Goal: Task Accomplishment & Management: Manage account settings

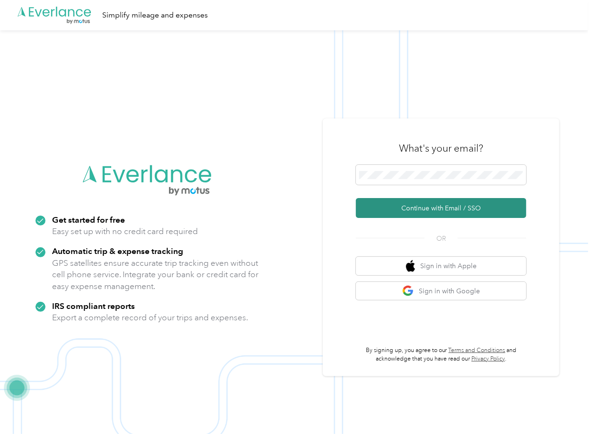
click at [375, 210] on button "Continue with Email / SSO" at bounding box center [441, 208] width 170 height 20
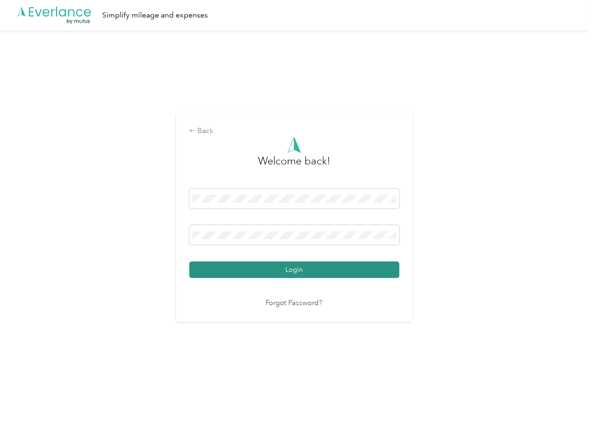
click at [221, 264] on button "Login" at bounding box center [294, 269] width 210 height 17
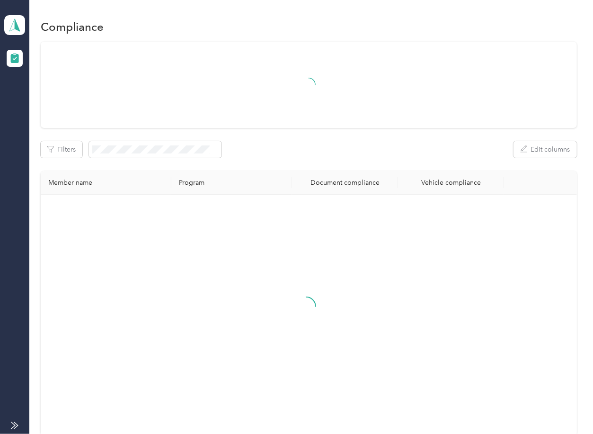
click at [297, 146] on div "Filters Edit columns" at bounding box center [309, 149] width 536 height 17
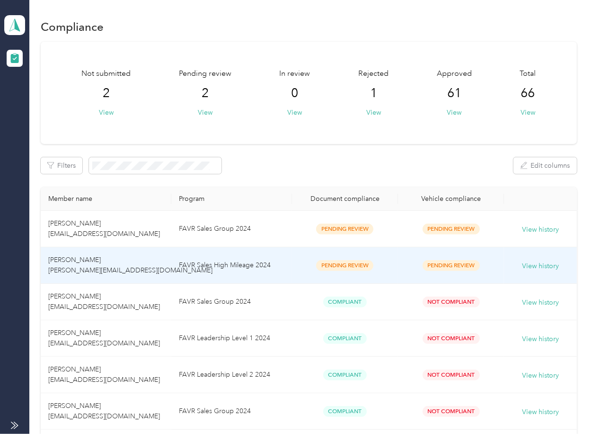
click at [232, 262] on td "FAVR Sales High Mileage 2024" at bounding box center [231, 265] width 121 height 36
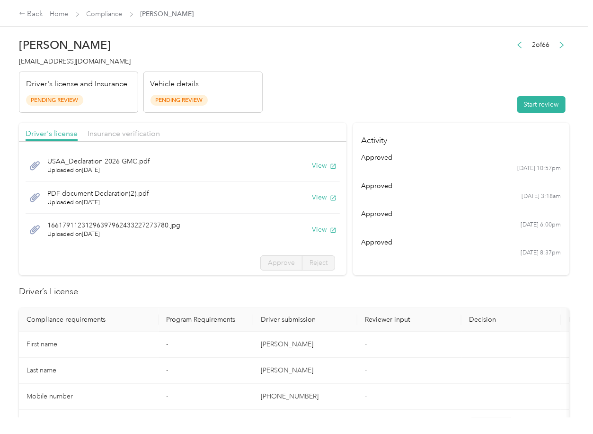
click at [312, 295] on h2 "Driver’s License" at bounding box center [294, 291] width 551 height 13
click at [312, 165] on button "View" at bounding box center [324, 166] width 25 height 10
click at [312, 197] on button "View" at bounding box center [324, 197] width 25 height 10
click at [312, 231] on button "View" at bounding box center [324, 229] width 25 height 10
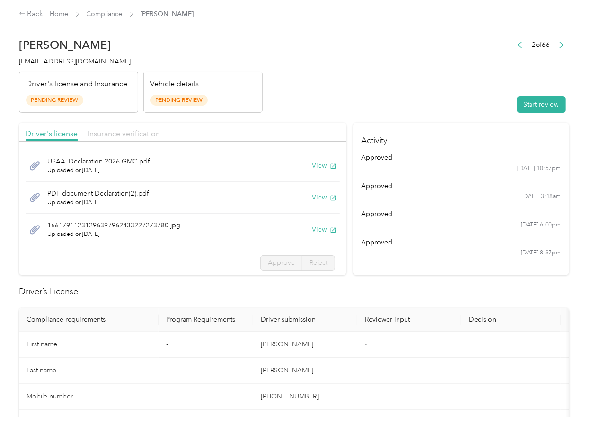
click at [100, 129] on span "Insurance verification" at bounding box center [124, 133] width 72 height 9
click at [116, 135] on span "Insurance verification" at bounding box center [124, 133] width 72 height 9
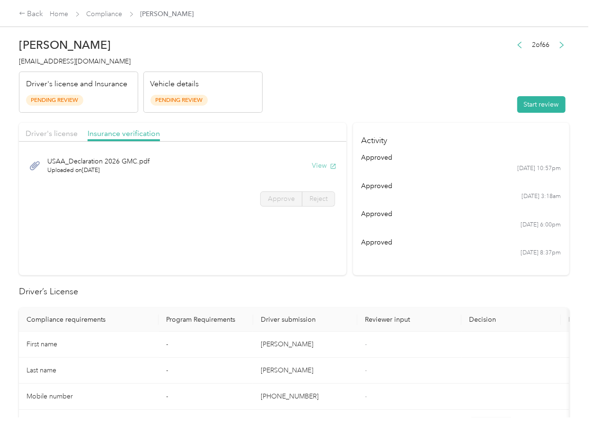
click at [317, 170] on button "View" at bounding box center [324, 166] width 25 height 10
click at [531, 104] on button "Start review" at bounding box center [542, 104] width 48 height 17
click at [52, 131] on span "Driver's license" at bounding box center [52, 133] width 52 height 9
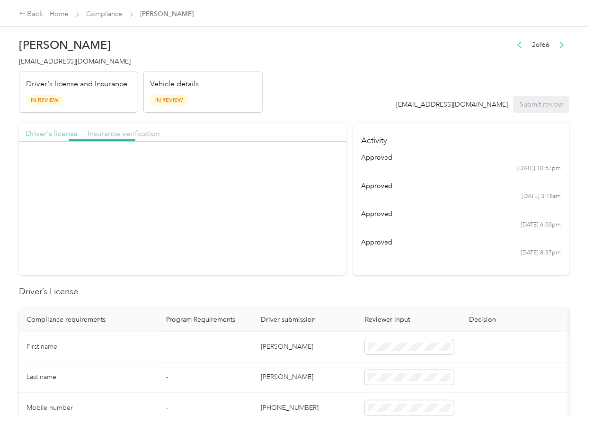
click at [52, 131] on span "Driver's license" at bounding box center [52, 133] width 52 height 9
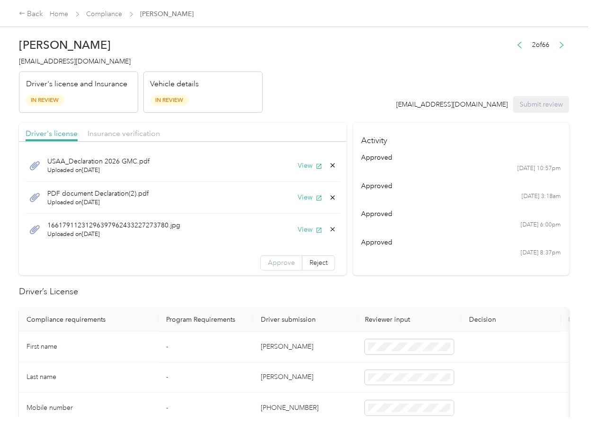
click at [268, 260] on span "Approve" at bounding box center [281, 263] width 27 height 8
click at [131, 133] on span "Insurance verification" at bounding box center [124, 133] width 72 height 9
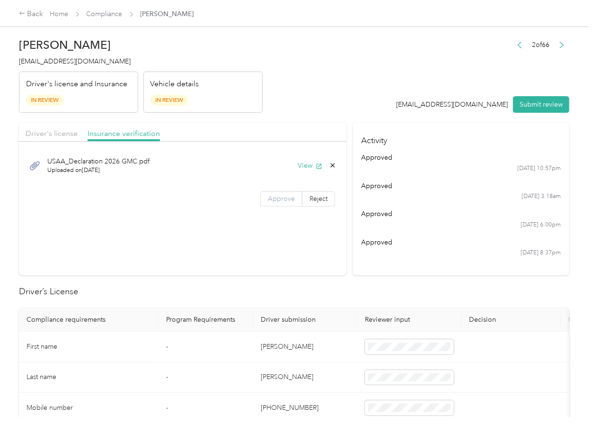
click at [277, 200] on span "Approve" at bounding box center [281, 199] width 27 height 8
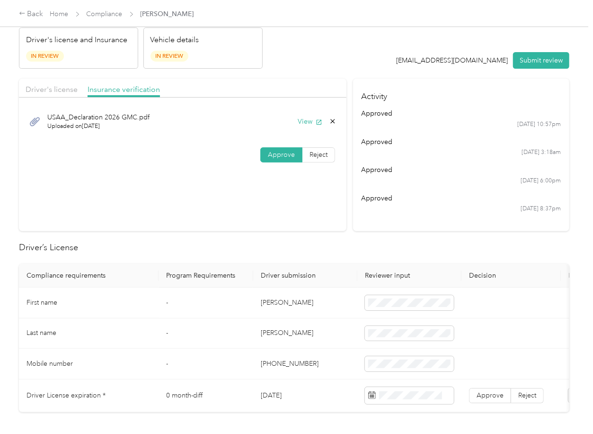
scroll to position [189, 0]
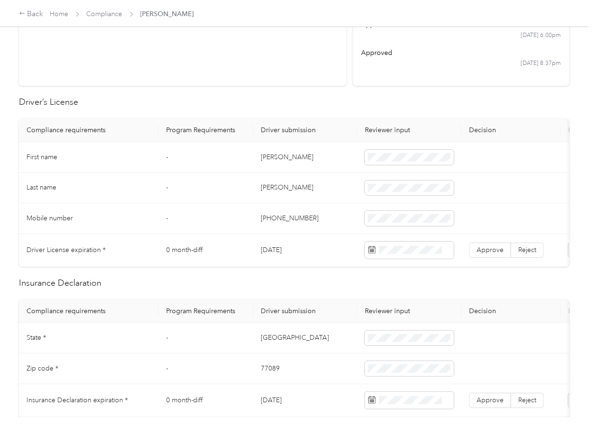
click at [270, 159] on td "[PERSON_NAME]" at bounding box center [305, 157] width 104 height 31
click at [270, 158] on td "[PERSON_NAME]" at bounding box center [305, 157] width 104 height 31
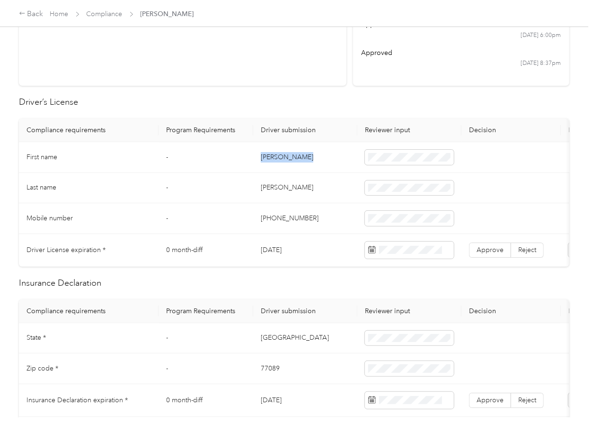
click at [270, 158] on td "[PERSON_NAME]" at bounding box center [305, 157] width 104 height 31
click at [278, 249] on td "[DATE]" at bounding box center [305, 250] width 104 height 33
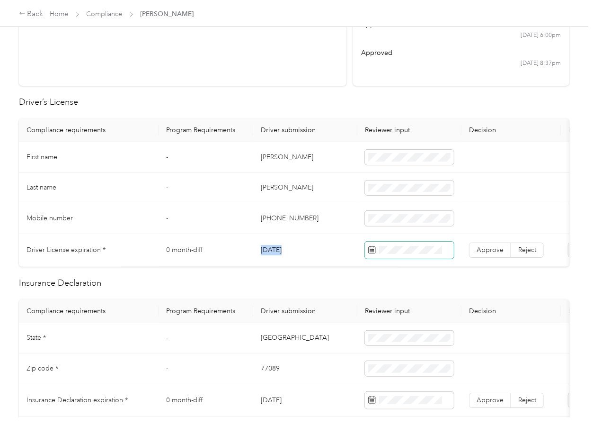
copy td "[DATE]"
click at [480, 246] on span "Approve" at bounding box center [490, 250] width 27 height 8
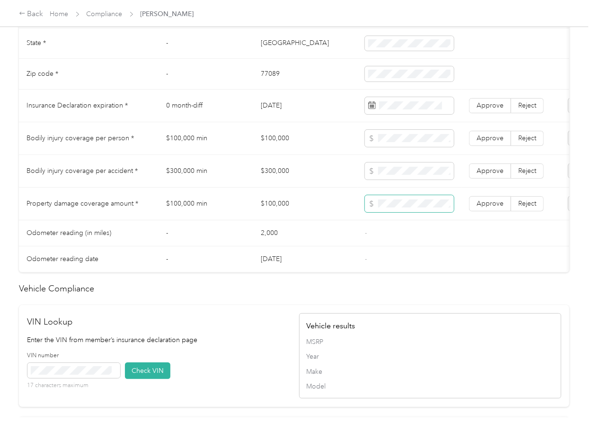
scroll to position [694, 0]
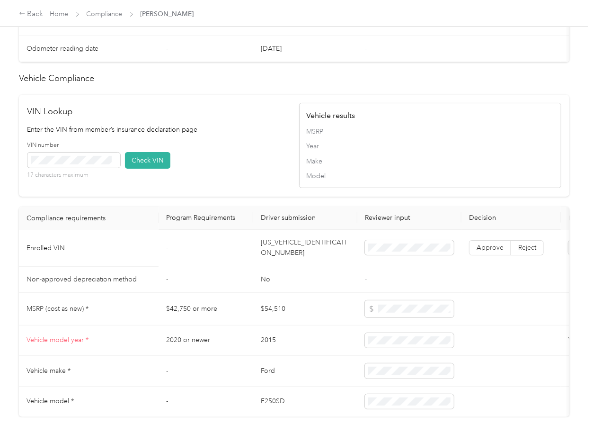
click at [294, 267] on td "[US_VEHICLE_IDENTIFICATION_NUMBER]" at bounding box center [305, 248] width 104 height 36
click at [293, 267] on td "[US_VEHICLE_IDENTIFICATION_NUMBER]" at bounding box center [305, 248] width 104 height 36
copy td "[US_VEHICLE_IDENTIFICATION_NUMBER]"
drag, startPoint x: 188, startPoint y: 172, endPoint x: 148, endPoint y: 175, distance: 40.3
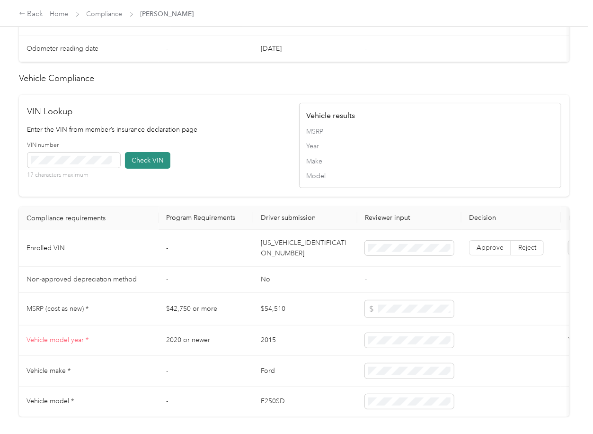
click at [188, 172] on div "VIN number 17 characters maximum Check VIN" at bounding box center [158, 163] width 262 height 45
click at [92, 168] on span at bounding box center [73, 159] width 93 height 15
click at [130, 169] on button "Check VIN" at bounding box center [147, 160] width 45 height 17
drag, startPoint x: 138, startPoint y: 178, endPoint x: 220, endPoint y: 215, distance: 89.2
click at [139, 169] on button "Check VIN" at bounding box center [147, 160] width 45 height 17
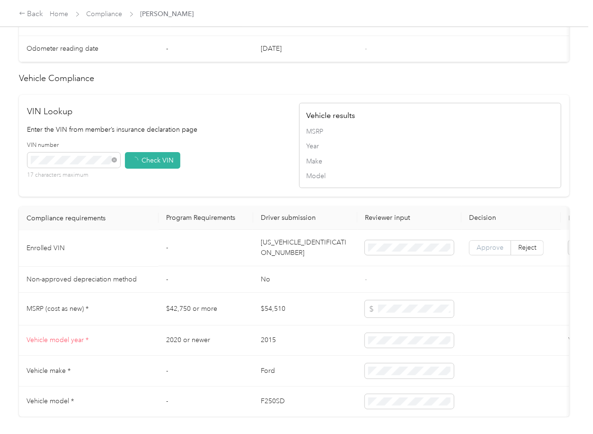
click at [489, 252] on span "Approve" at bounding box center [490, 248] width 27 height 8
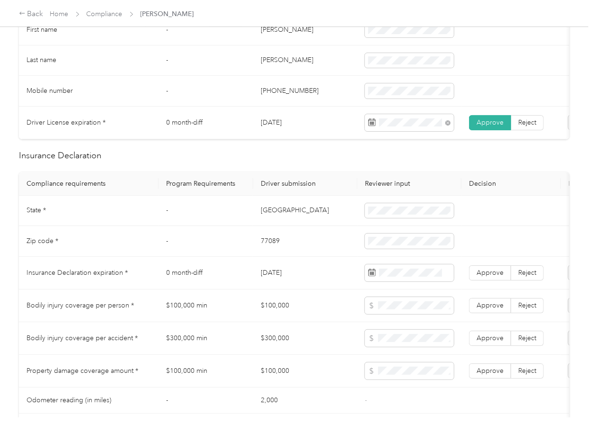
scroll to position [315, 0]
click at [217, 246] on td "-" at bounding box center [206, 242] width 95 height 31
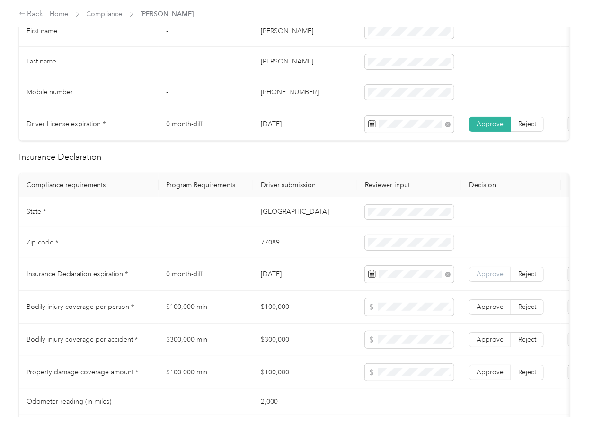
click at [485, 278] on span "Approve" at bounding box center [490, 274] width 27 height 8
click at [260, 218] on td "[GEOGRAPHIC_DATA]" at bounding box center [305, 212] width 104 height 31
copy td "[GEOGRAPHIC_DATA]"
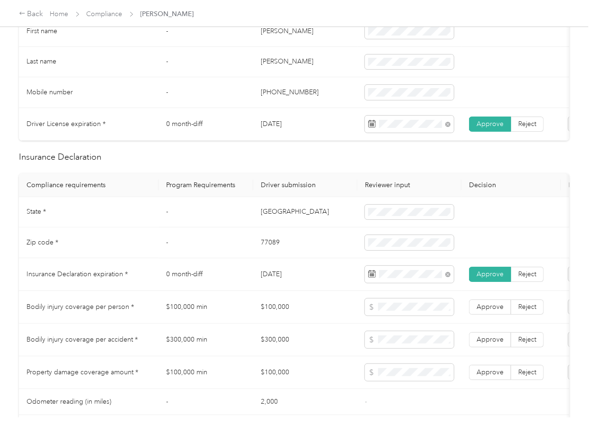
click at [283, 245] on td "77089" at bounding box center [305, 242] width 104 height 31
copy td "77089"
click at [406, 250] on span at bounding box center [409, 242] width 89 height 15
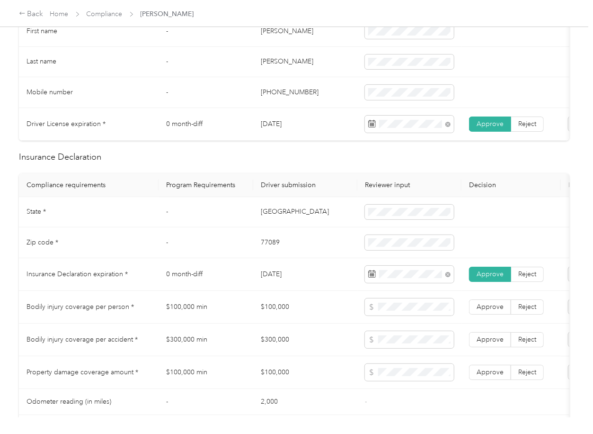
scroll to position [442, 0]
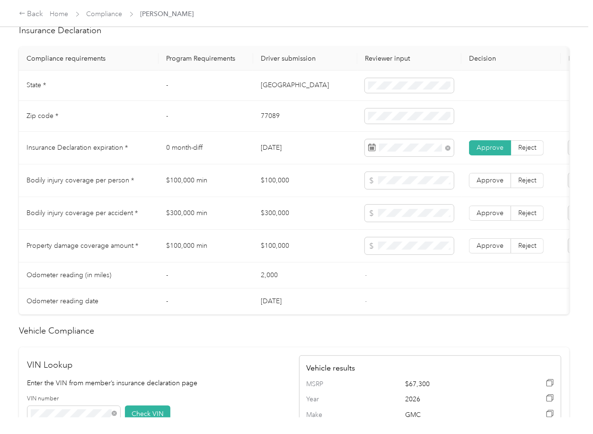
click at [273, 189] on td "$100,000" at bounding box center [305, 180] width 104 height 33
copy td "$100,000"
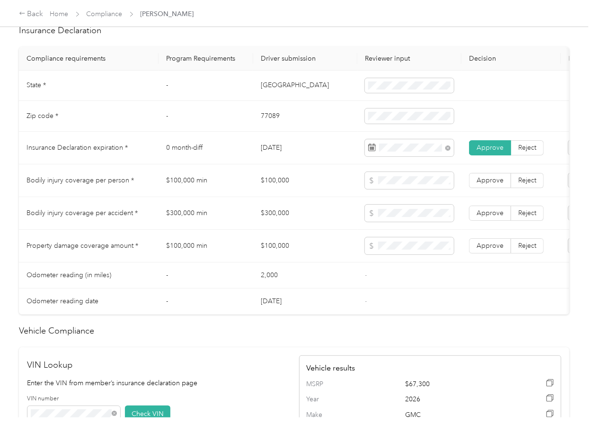
click at [270, 217] on td "$300,000" at bounding box center [305, 213] width 104 height 33
copy td "$300,000"
click at [481, 217] on span "Approve" at bounding box center [490, 213] width 27 height 8
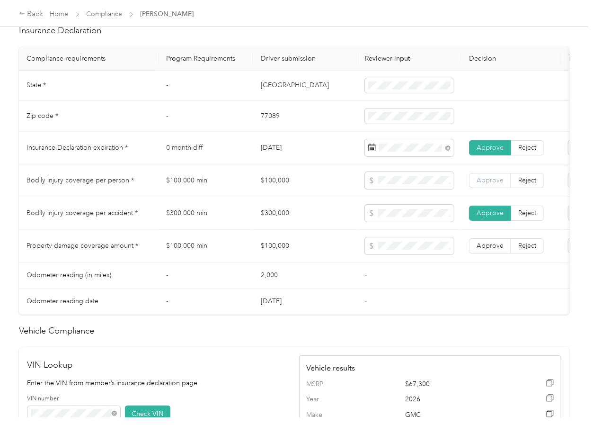
click at [483, 184] on span "Approve" at bounding box center [490, 180] width 27 height 8
click at [493, 250] on span "Approve" at bounding box center [490, 245] width 27 height 8
click at [496, 184] on span "Approve" at bounding box center [490, 180] width 27 height 8
click at [155, 215] on td "Bodily injury coverage per accident *" at bounding box center [89, 213] width 140 height 33
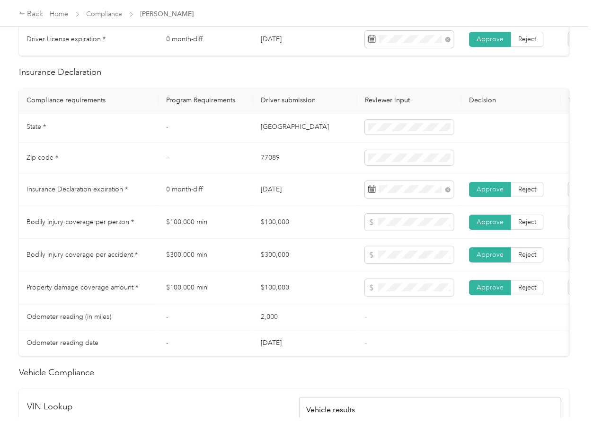
scroll to position [379, 0]
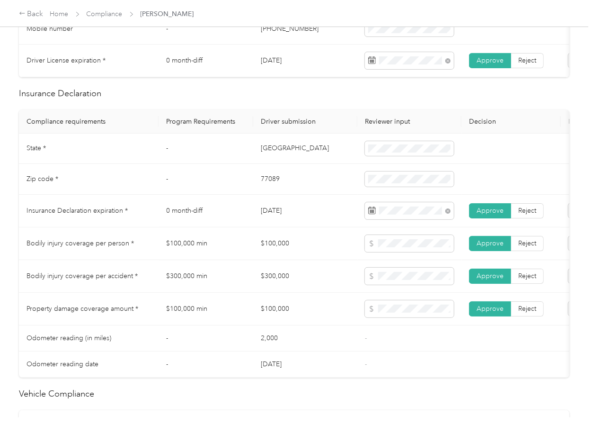
click at [321, 260] on td "$100,000" at bounding box center [305, 243] width 104 height 33
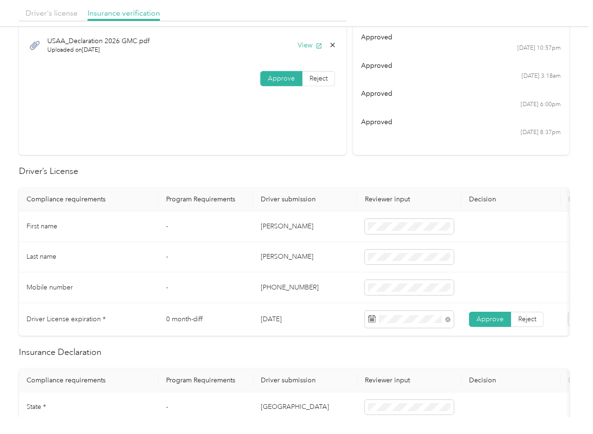
scroll to position [0, 0]
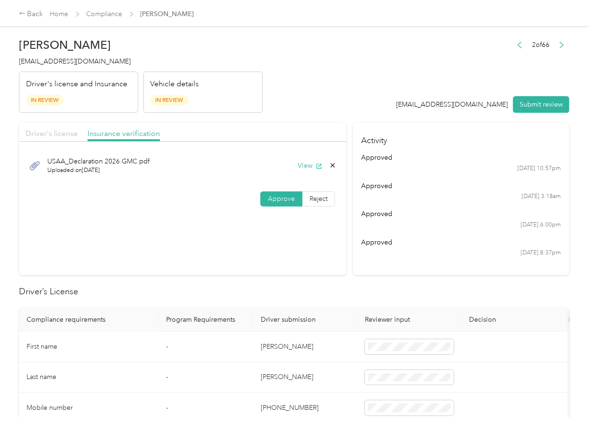
click at [55, 136] on span "Driver's license" at bounding box center [52, 133] width 52 height 9
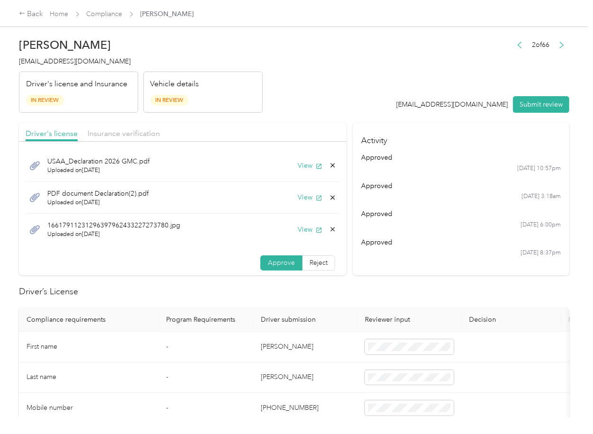
click at [315, 164] on div "View" at bounding box center [317, 166] width 39 height 10
click at [329, 164] on icon at bounding box center [333, 165] width 8 height 8
click at [304, 169] on button "Yes" at bounding box center [296, 172] width 18 height 15
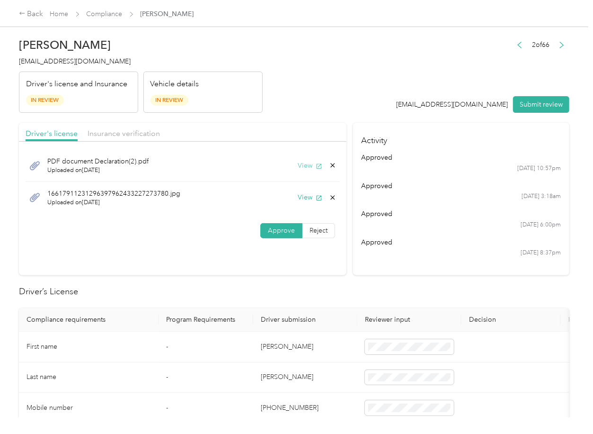
click at [307, 164] on button "View" at bounding box center [310, 166] width 25 height 10
click at [329, 163] on icon at bounding box center [333, 165] width 8 height 8
click at [310, 170] on button "Yes" at bounding box center [306, 172] width 18 height 15
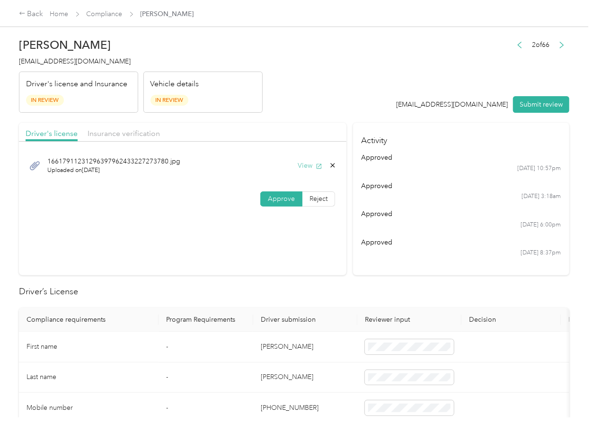
click at [316, 164] on icon "button" at bounding box center [319, 166] width 7 height 7
click at [534, 103] on button "Submit review" at bounding box center [541, 104] width 56 height 17
click at [80, 61] on span "[EMAIL_ADDRESS][DOMAIN_NAME]" at bounding box center [75, 61] width 112 height 8
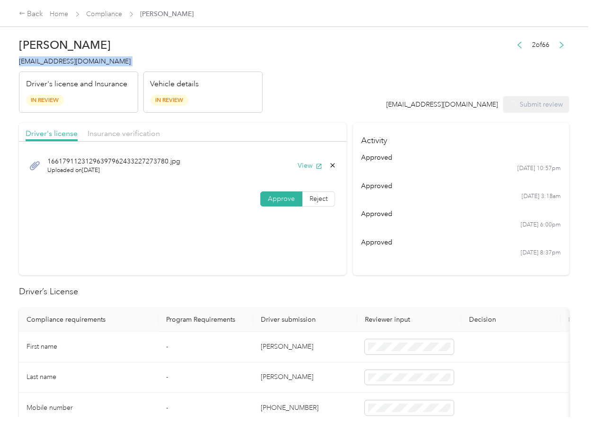
click at [80, 61] on span "[EMAIL_ADDRESS][DOMAIN_NAME]" at bounding box center [75, 61] width 112 height 8
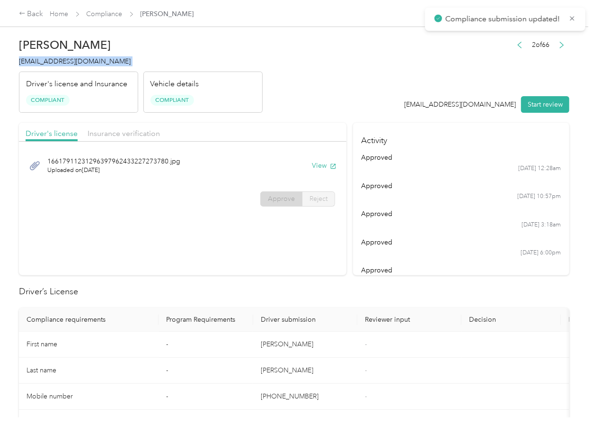
copy span "[EMAIL_ADDRESS][DOMAIN_NAME]"
click at [365, 270] on div "approved" at bounding box center [462, 270] width 200 height 10
click at [330, 168] on icon "button" at bounding box center [333, 166] width 7 height 7
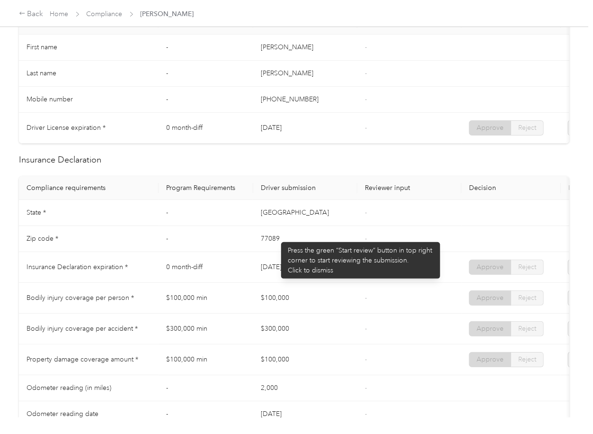
scroll to position [442, 0]
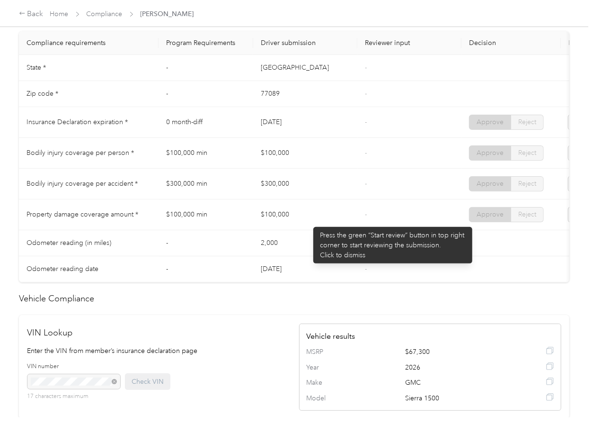
drag, startPoint x: 309, startPoint y: 222, endPoint x: 288, endPoint y: 186, distance: 41.3
click at [309, 222] on td "$100,000" at bounding box center [305, 214] width 104 height 31
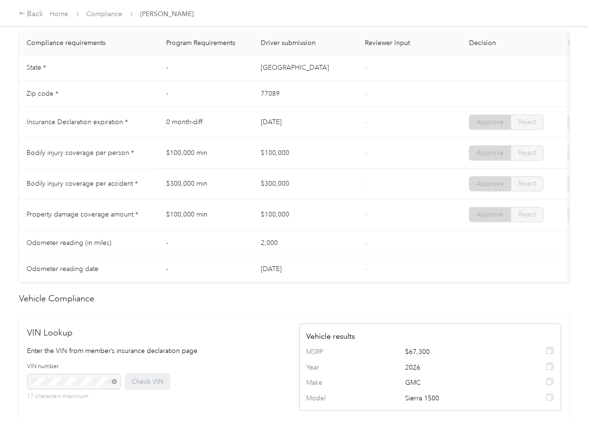
drag, startPoint x: 247, startPoint y: 158, endPoint x: 285, endPoint y: 167, distance: 38.5
click at [286, 165] on tr "Bodily injury coverage per person * $100,000 min $100,000 - Approve Reject" at bounding box center [353, 153] width 668 height 31
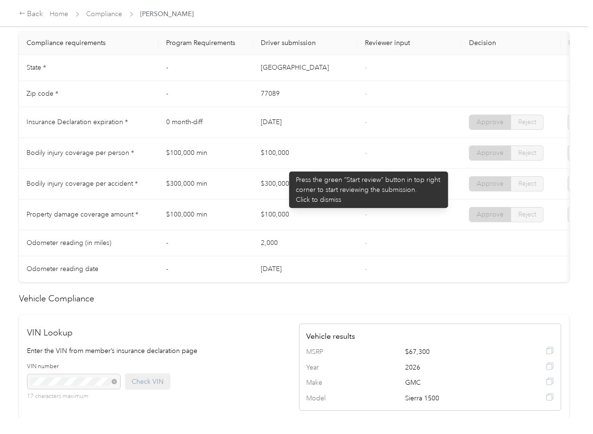
drag, startPoint x: 269, startPoint y: 197, endPoint x: 275, endPoint y: 200, distance: 6.8
click at [273, 199] on tr "Bodily injury coverage per accident * $300,000 min $300,000 - Approve Reject" at bounding box center [353, 184] width 668 height 31
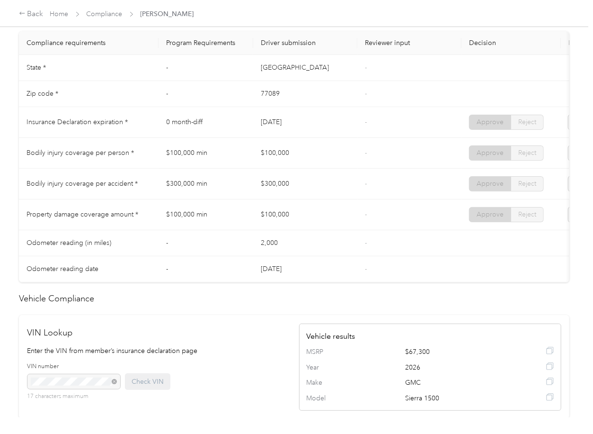
click at [296, 224] on tr "Property damage coverage amount * $100,000 min $100,000 - Approve Reject" at bounding box center [353, 214] width 668 height 31
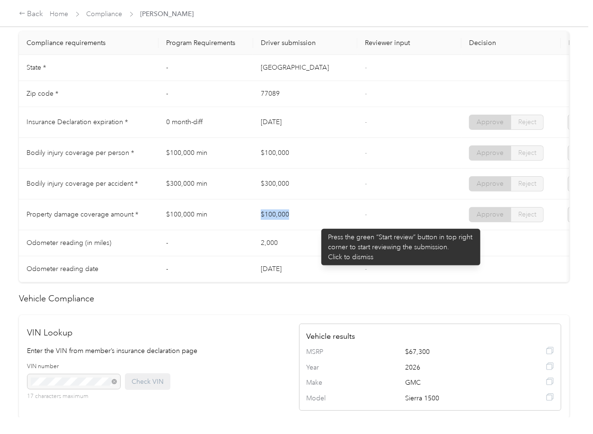
click at [338, 223] on td "$100,000" at bounding box center [305, 214] width 104 height 31
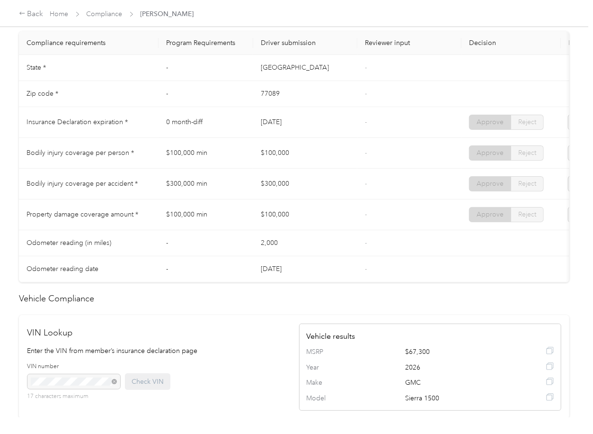
click at [293, 153] on td "$100,000" at bounding box center [305, 153] width 104 height 31
click at [102, 14] on link "Compliance" at bounding box center [105, 14] width 36 height 8
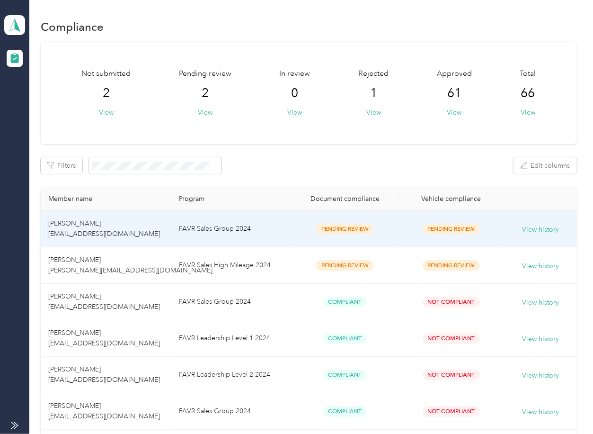
click at [118, 223] on td "[PERSON_NAME] [EMAIL_ADDRESS][DOMAIN_NAME]" at bounding box center [106, 229] width 130 height 36
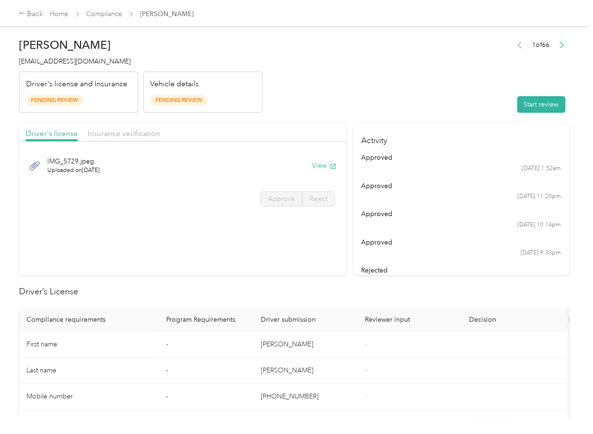
drag, startPoint x: 426, startPoint y: 251, endPoint x: 372, endPoint y: 199, distance: 75.4
click at [426, 251] on div "[DATE] 9:33pm" at bounding box center [462, 253] width 200 height 9
click at [319, 158] on div "IMG_5729.jpeg Uploaded on [DATE] View" at bounding box center [183, 166] width 314 height 32
click at [321, 165] on button "View" at bounding box center [324, 166] width 25 height 10
drag, startPoint x: 276, startPoint y: 123, endPoint x: 261, endPoint y: 121, distance: 15.3
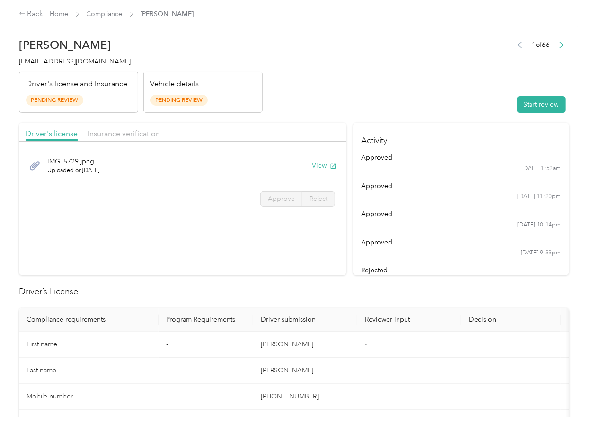
click at [276, 123] on div "Driver's license Insurance verification" at bounding box center [183, 132] width 328 height 19
click at [151, 133] on span "Insurance verification" at bounding box center [124, 133] width 72 height 9
click at [139, 133] on span "Insurance verification" at bounding box center [124, 133] width 72 height 9
click at [318, 166] on button "View" at bounding box center [324, 166] width 25 height 10
drag, startPoint x: 429, startPoint y: 120, endPoint x: 520, endPoint y: 119, distance: 90.9
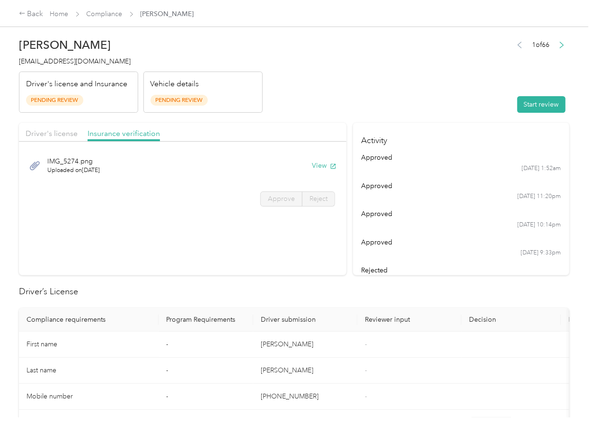
click at [528, 110] on button "Start review" at bounding box center [542, 104] width 48 height 17
click at [46, 130] on span "Driver's license" at bounding box center [52, 133] width 52 height 9
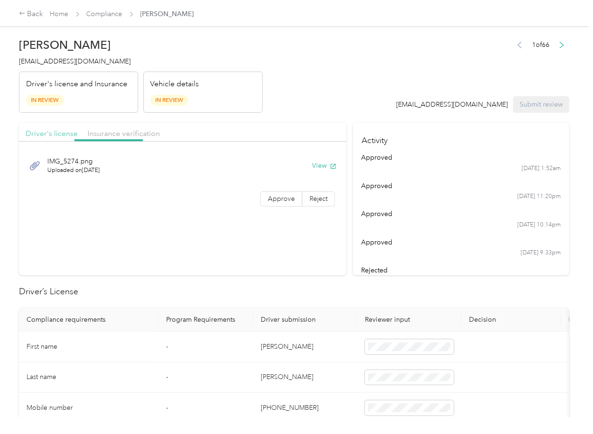
click at [46, 130] on span "Driver's license" at bounding box center [52, 133] width 52 height 9
click at [289, 196] on span "Approve" at bounding box center [281, 199] width 27 height 8
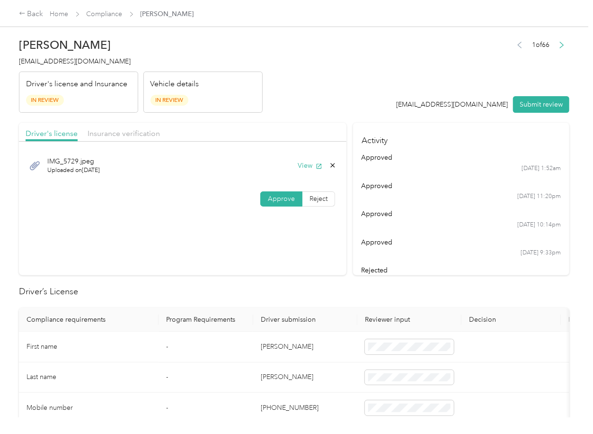
click at [283, 201] on span "Approve" at bounding box center [281, 199] width 27 height 8
click at [102, 132] on span "Insurance verification" at bounding box center [124, 133] width 72 height 9
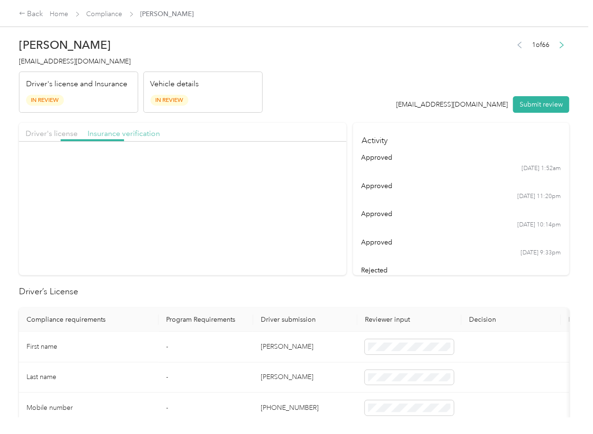
click at [104, 132] on span "Insurance verification" at bounding box center [124, 133] width 72 height 9
click at [272, 195] on span "Approve" at bounding box center [281, 199] width 27 height 8
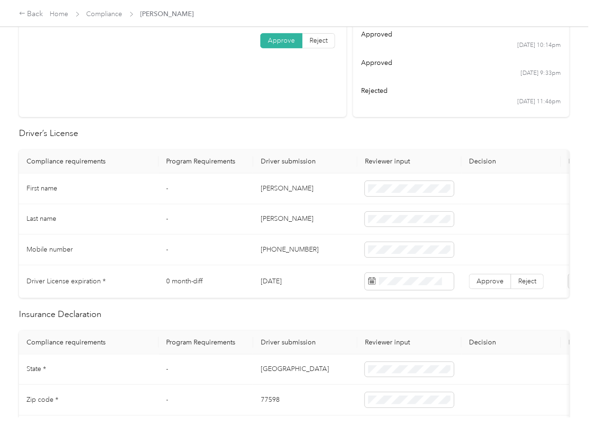
scroll to position [189, 0]
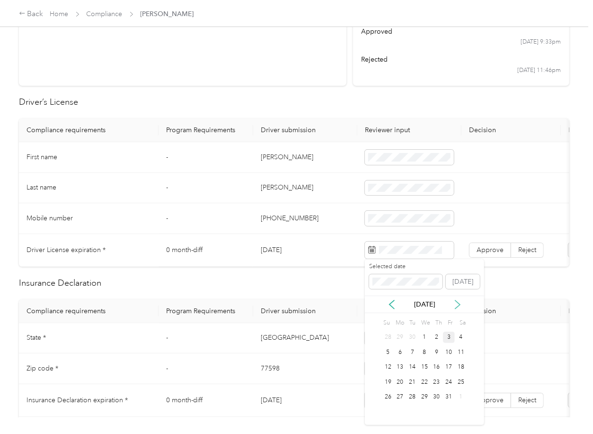
click at [458, 303] on icon at bounding box center [458, 304] width 5 height 9
click at [436, 392] on div "27" at bounding box center [437, 397] width 12 height 12
click at [496, 254] on label "Approve" at bounding box center [490, 249] width 42 height 15
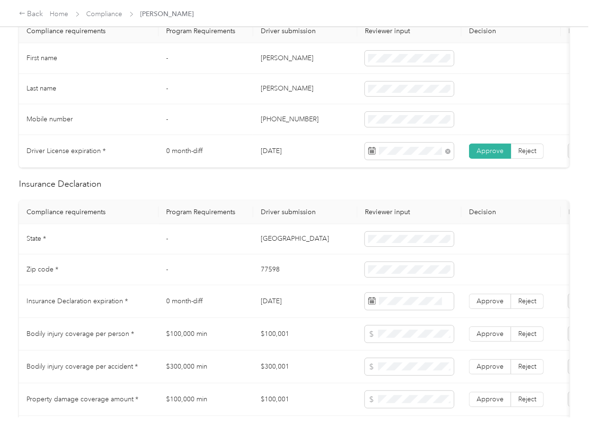
scroll to position [315, 0]
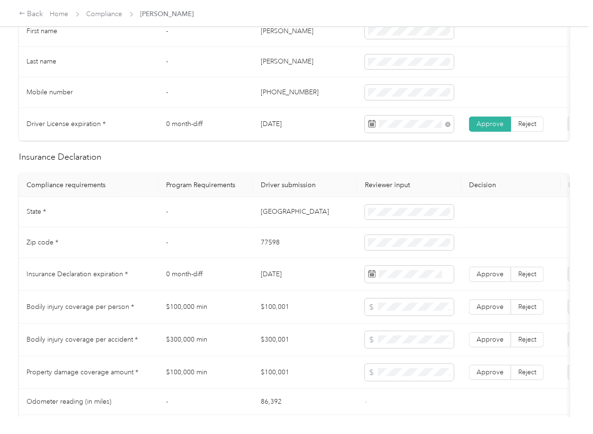
click at [261, 220] on td "[GEOGRAPHIC_DATA]" at bounding box center [305, 212] width 104 height 31
copy td "[GEOGRAPHIC_DATA]"
click at [270, 252] on td "77598" at bounding box center [305, 242] width 104 height 31
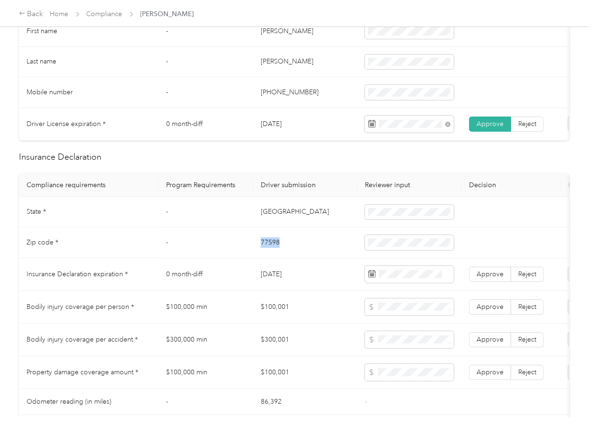
click at [270, 252] on td "77598" at bounding box center [305, 242] width 104 height 31
copy td "77598"
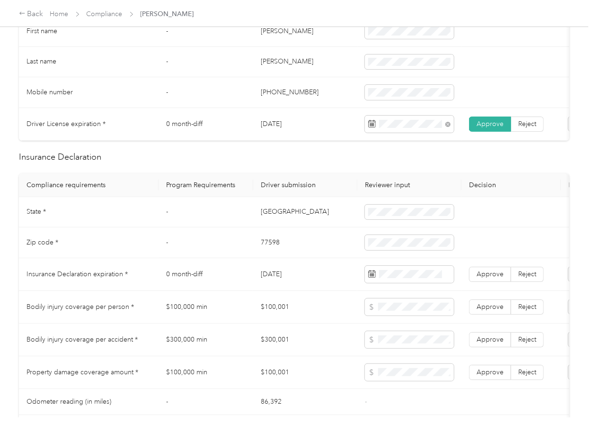
click at [284, 291] on td "[DATE]" at bounding box center [305, 274] width 104 height 33
copy td "[DATE]"
click at [393, 120] on div "Selected date" at bounding box center [405, 124] width 73 height 27
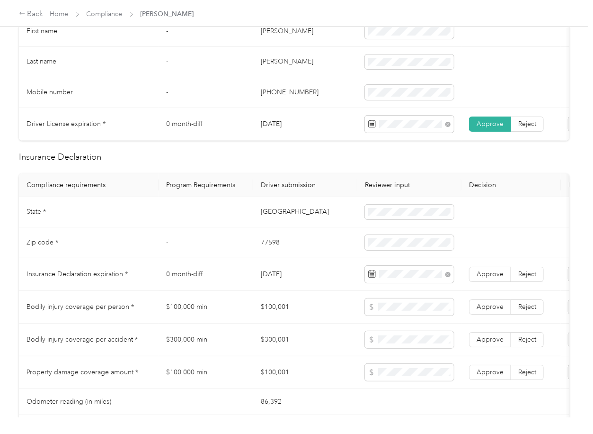
drag, startPoint x: 327, startPoint y: 237, endPoint x: 461, endPoint y: 278, distance: 140.1
click at [328, 239] on td "77598" at bounding box center [305, 242] width 104 height 31
click at [492, 278] on span "Approve" at bounding box center [490, 274] width 27 height 8
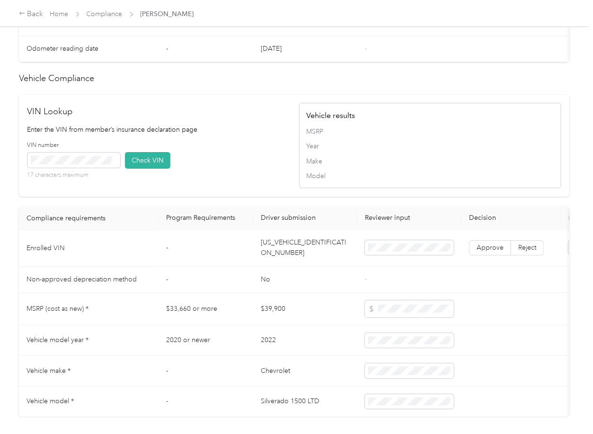
click at [297, 263] on td "[US_VEHICLE_IDENTIFICATION_NUMBER]" at bounding box center [305, 248] width 104 height 36
click at [215, 183] on div "VIN number 17 characters maximum Check VIN" at bounding box center [158, 163] width 262 height 45
click at [112, 162] on icon at bounding box center [114, 160] width 4 height 4
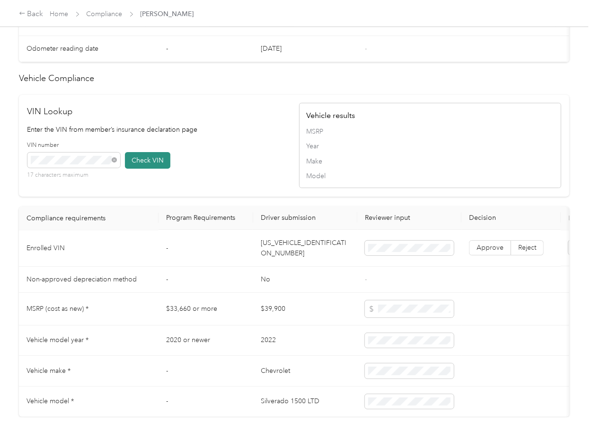
click at [143, 169] on button "Check VIN" at bounding box center [147, 160] width 45 height 17
click at [487, 256] on label "Approve" at bounding box center [490, 248] width 42 height 15
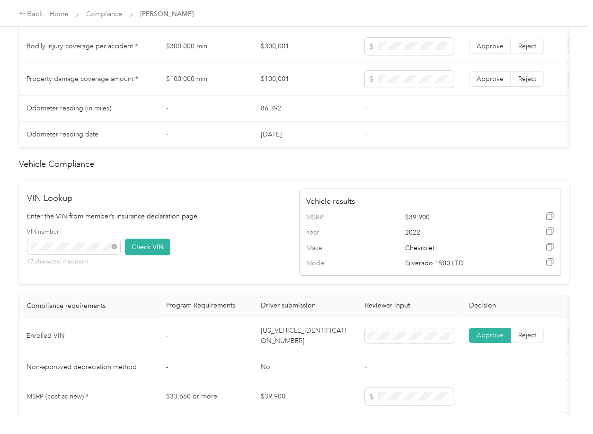
scroll to position [505, 0]
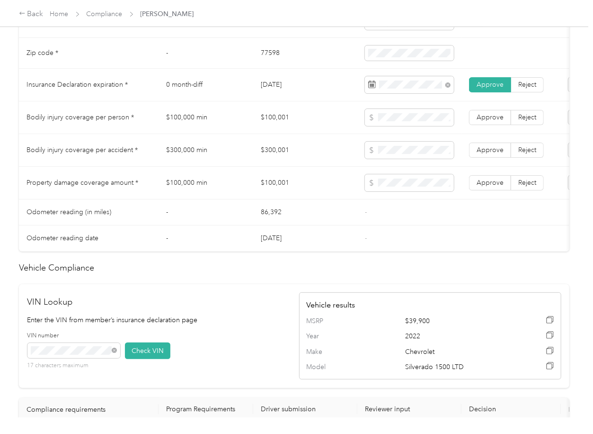
click at [273, 126] on td "$100,001" at bounding box center [305, 117] width 104 height 33
click at [268, 160] on td "$300,001" at bounding box center [305, 150] width 104 height 33
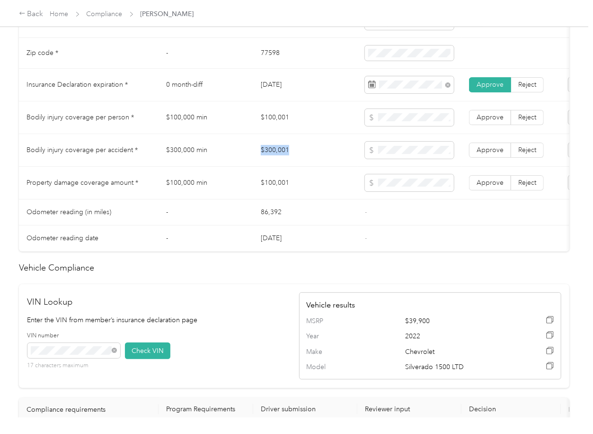
click at [268, 160] on td "$300,001" at bounding box center [305, 150] width 104 height 33
click at [498, 154] on span "Approve" at bounding box center [490, 150] width 27 height 8
click at [496, 119] on label "Approve" at bounding box center [490, 117] width 42 height 15
click at [486, 187] on span "Approve" at bounding box center [490, 183] width 27 height 8
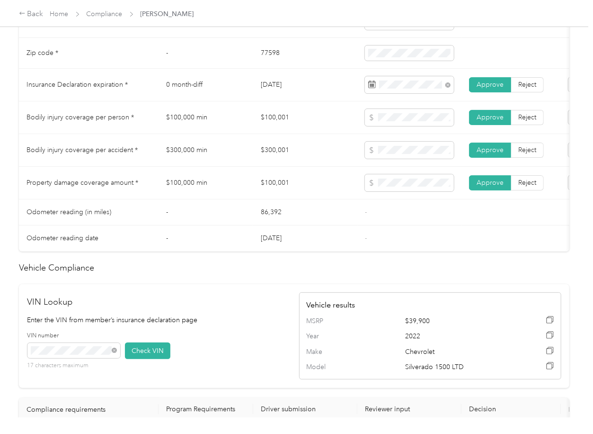
click at [286, 208] on td "86,392" at bounding box center [305, 212] width 104 height 26
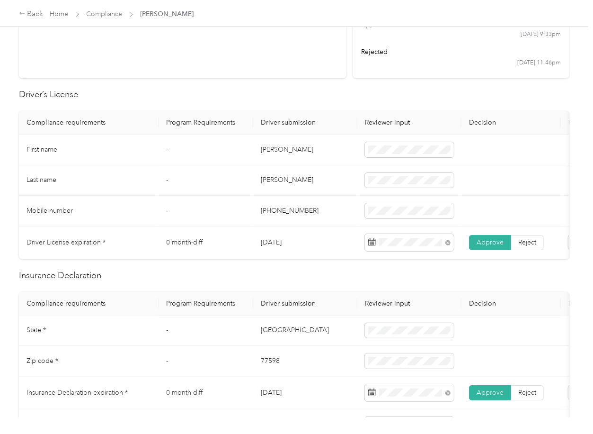
scroll to position [0, 0]
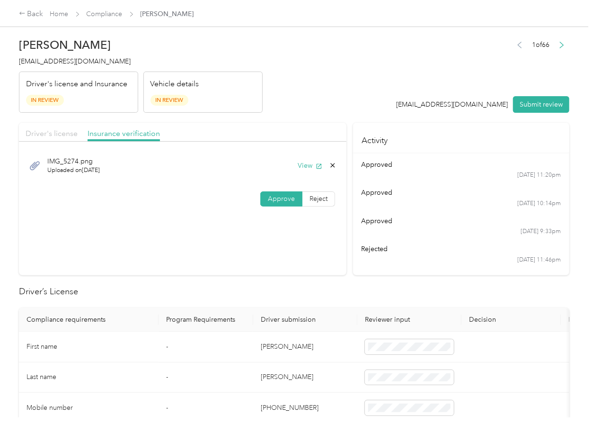
click at [54, 137] on span "Driver's license" at bounding box center [52, 133] width 52 height 9
click at [528, 105] on button "Submit review" at bounding box center [541, 104] width 56 height 17
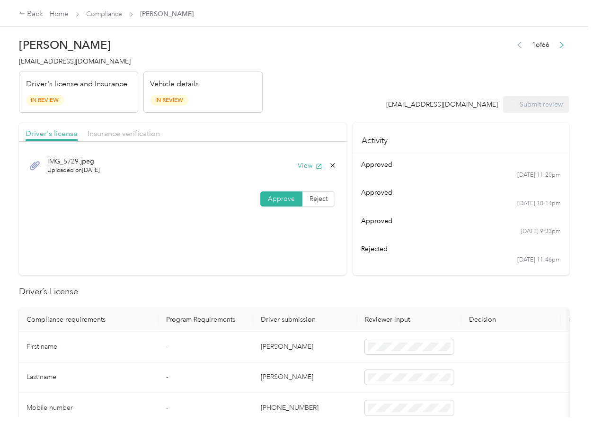
click at [59, 62] on span "[EMAIL_ADDRESS][DOMAIN_NAME]" at bounding box center [75, 61] width 112 height 8
click at [59, 63] on span "[EMAIL_ADDRESS][DOMAIN_NAME]" at bounding box center [75, 61] width 112 height 8
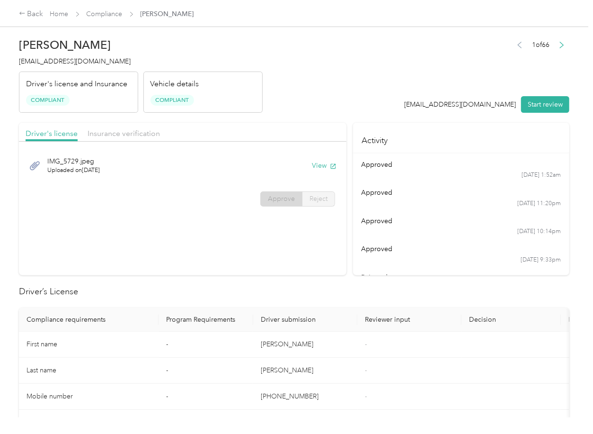
click at [304, 255] on section "Driver's license Insurance verification IMG_5729.jpeg Uploaded on [DATE] View A…" at bounding box center [183, 199] width 328 height 152
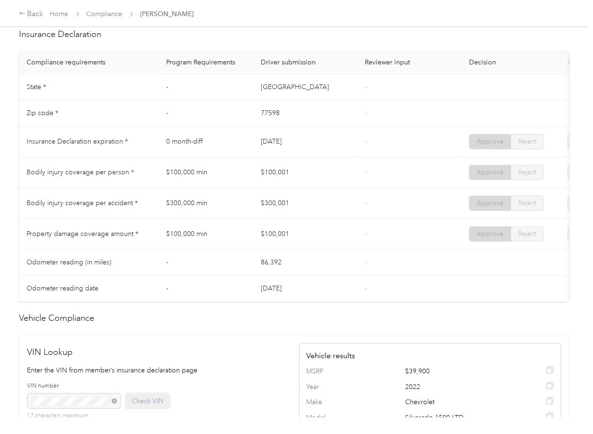
scroll to position [442, 0]
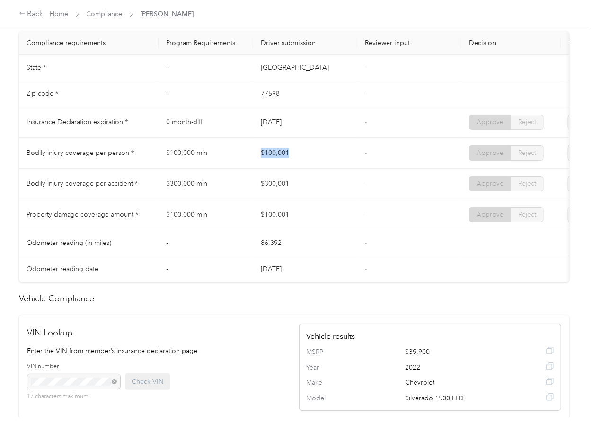
drag, startPoint x: 263, startPoint y: 164, endPoint x: 279, endPoint y: 172, distance: 18.6
click at [285, 165] on td "$100,001" at bounding box center [305, 153] width 104 height 31
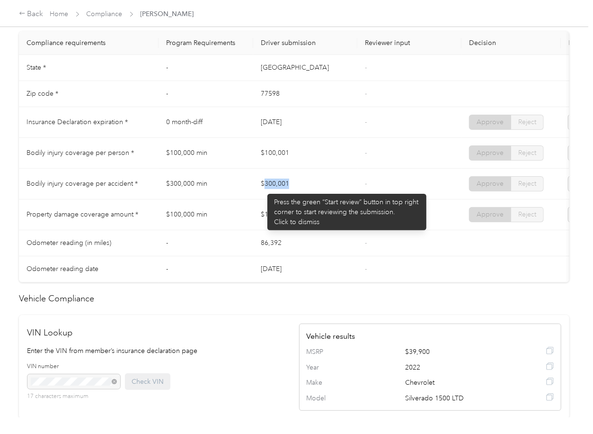
drag, startPoint x: 263, startPoint y: 189, endPoint x: 296, endPoint y: 191, distance: 33.7
click at [298, 189] on td "$300,001" at bounding box center [305, 184] width 104 height 31
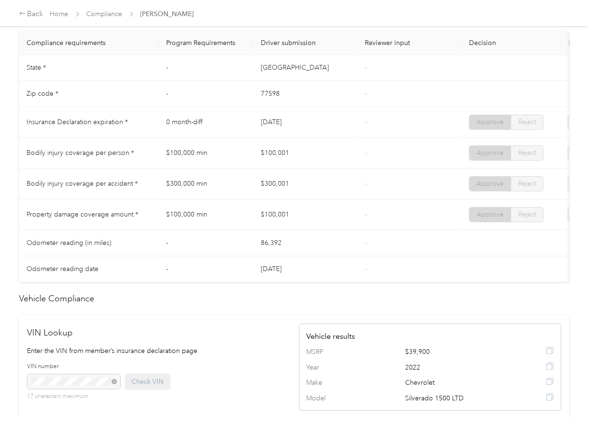
drag, startPoint x: 253, startPoint y: 218, endPoint x: 329, endPoint y: 218, distance: 75.8
click at [322, 218] on tr "Property damage coverage amount * $100,000 min $100,001 - Approve Reject" at bounding box center [353, 214] width 668 height 31
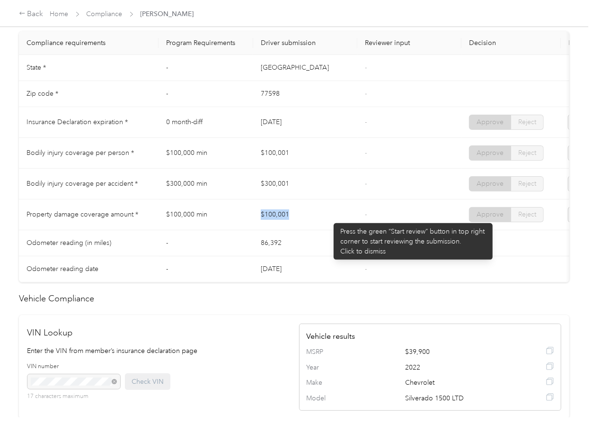
click at [346, 215] on td "$100,001" at bounding box center [305, 214] width 104 height 31
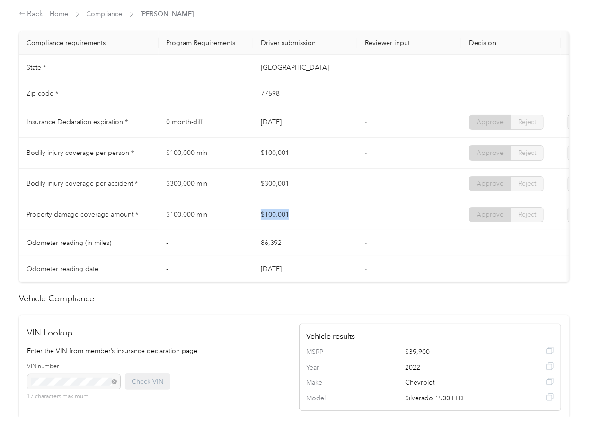
scroll to position [63, 0]
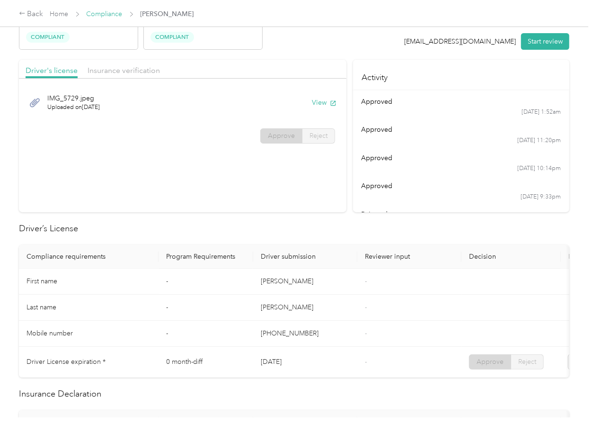
click at [99, 13] on link "Compliance" at bounding box center [105, 14] width 36 height 8
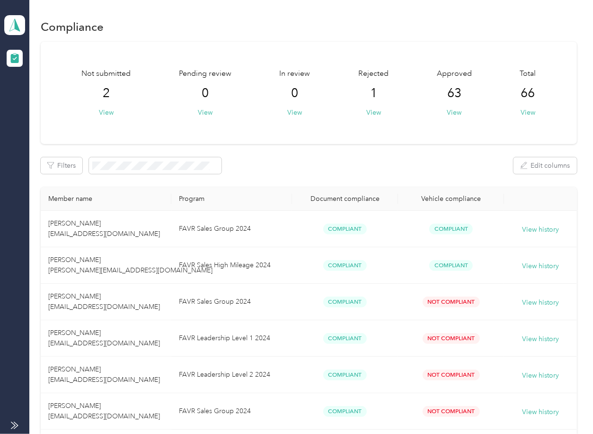
click at [295, 134] on div "Not submitted 2 View Pending review 0 View In review 0 View Rejected 1 View App…" at bounding box center [309, 93] width 536 height 102
click at [12, 23] on icon at bounding box center [15, 24] width 14 height 13
click at [44, 97] on div "Log out" at bounding box center [30, 99] width 36 height 10
